Goal: Contribute content

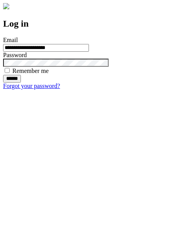
type input "**********"
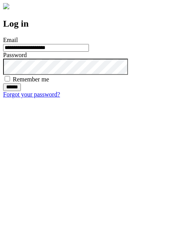
click at [21, 91] on input "******" at bounding box center [12, 87] width 18 height 8
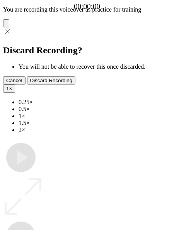
type input "**********"
